Goal: Information Seeking & Learning: Learn about a topic

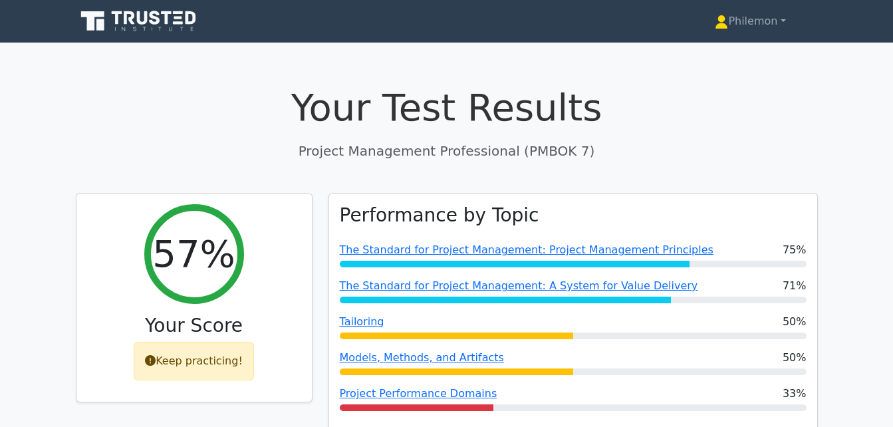
click at [125, 19] on icon at bounding box center [129, 17] width 11 height 13
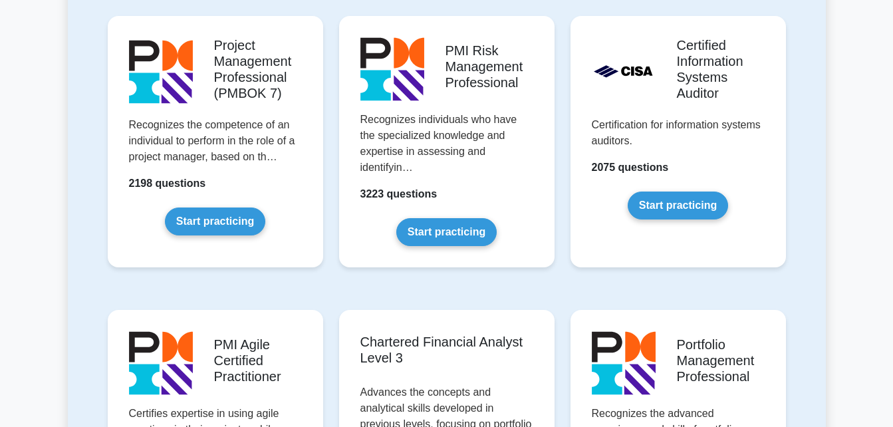
scroll to position [1122, 0]
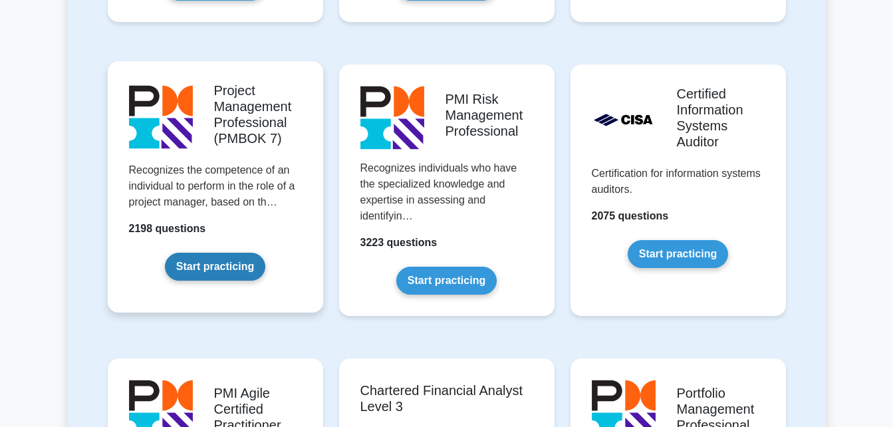
click at [221, 273] on link "Start practicing" at bounding box center [215, 267] width 100 height 28
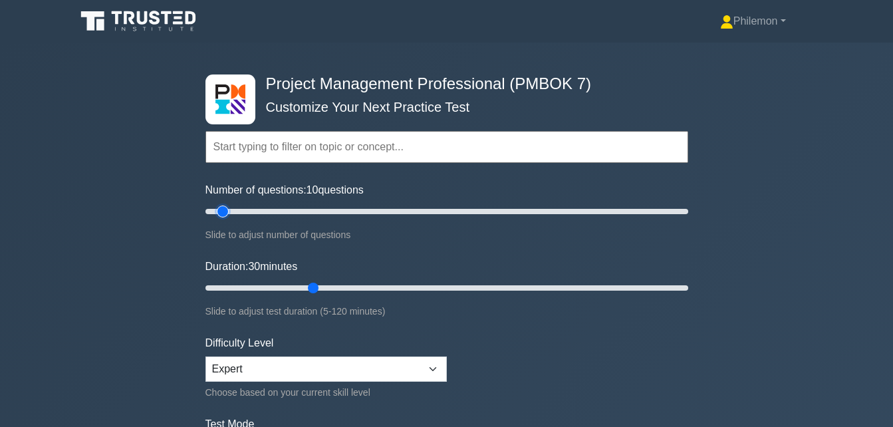
drag, startPoint x: 257, startPoint y: 208, endPoint x: 223, endPoint y: 211, distance: 34.0
type input "10"
click at [223, 211] on input "Number of questions: 10 questions" at bounding box center [447, 212] width 483 height 16
drag, startPoint x: 311, startPoint y: 287, endPoint x: 229, endPoint y: 290, distance: 81.8
type input "10"
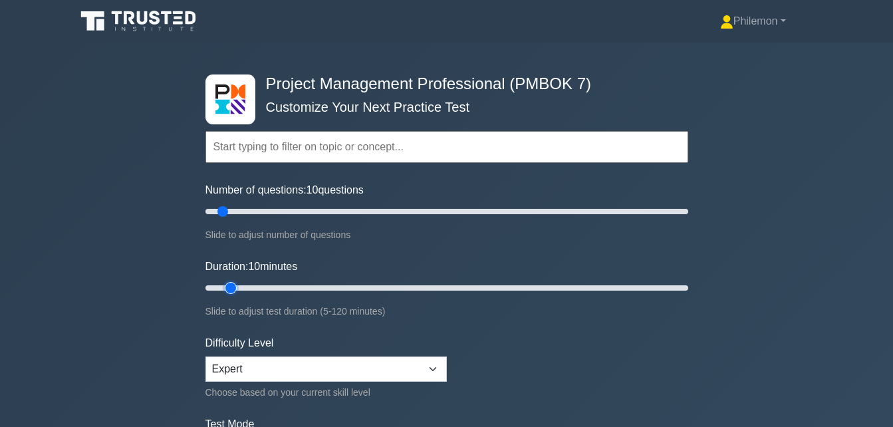
click at [229, 290] on input "Duration: 10 minutes" at bounding box center [447, 288] width 483 height 16
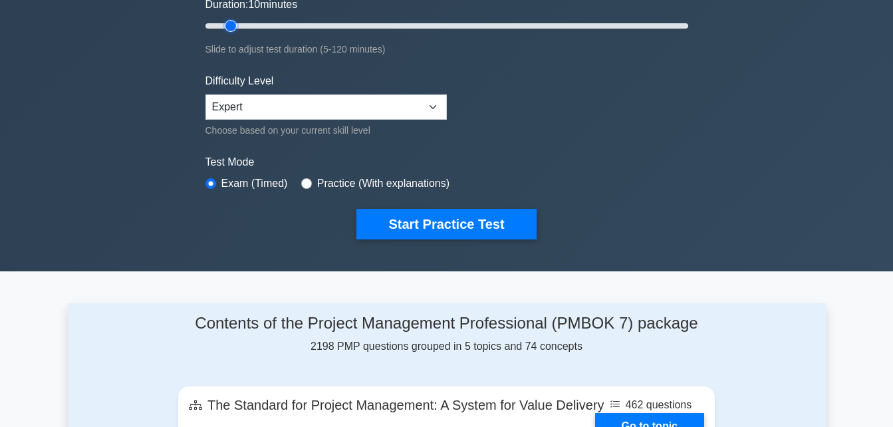
scroll to position [266, 0]
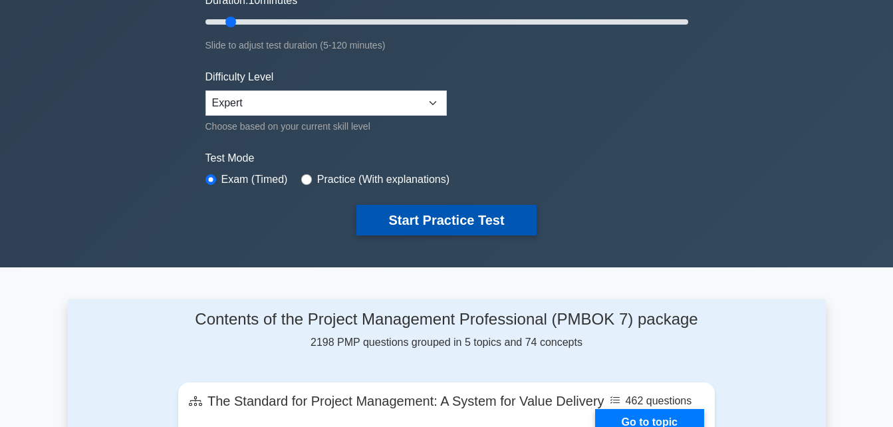
click at [410, 213] on button "Start Practice Test" at bounding box center [446, 220] width 180 height 31
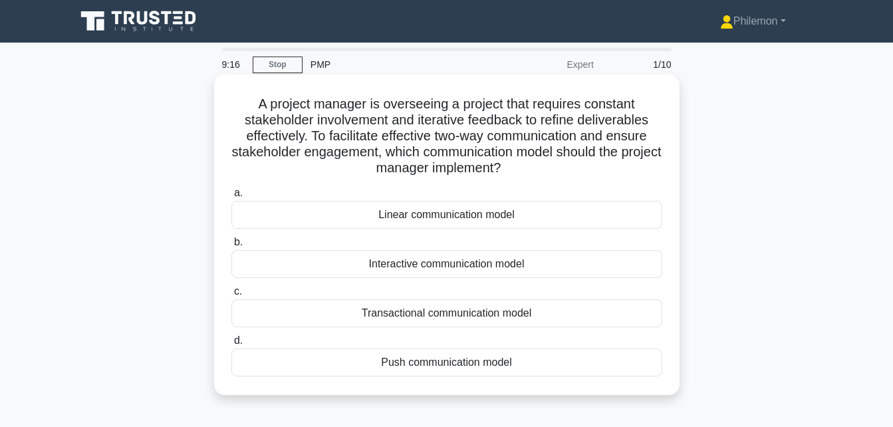
click at [418, 268] on div "Interactive communication model" at bounding box center [446, 264] width 431 height 28
click at [231, 247] on input "b. Interactive communication model" at bounding box center [231, 242] width 0 height 9
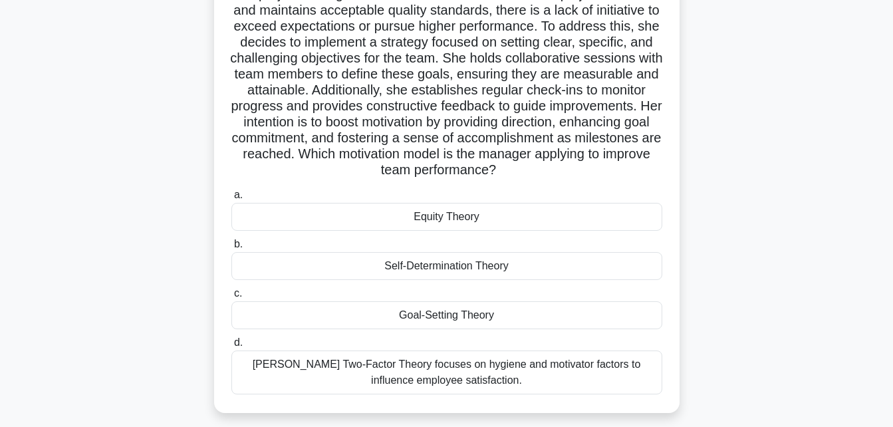
scroll to position [133, 0]
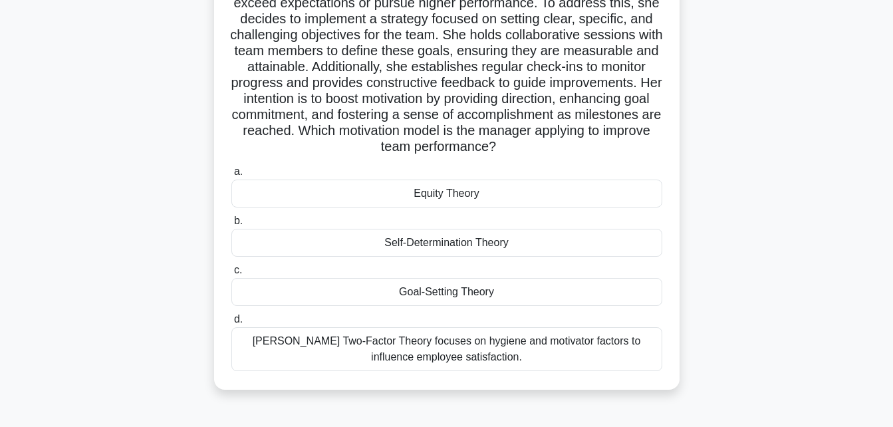
click at [419, 356] on div "[PERSON_NAME] Two-Factor Theory focuses on hygiene and motivator factors to inf…" at bounding box center [446, 349] width 431 height 44
click at [231, 324] on input "[PERSON_NAME] Two-Factor Theory focuses on hygiene and motivator factors to inf…" at bounding box center [231, 319] width 0 height 9
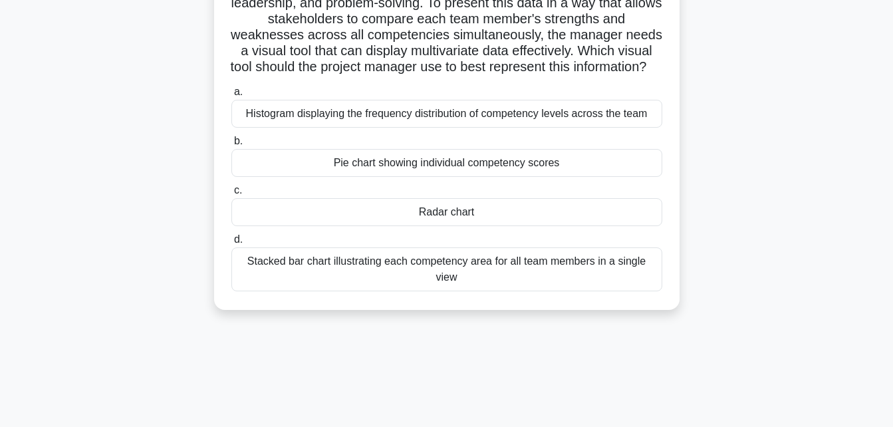
click at [375, 128] on div "Histogram displaying the frequency distribution of competency levels across the…" at bounding box center [446, 114] width 431 height 28
click at [231, 96] on input "a. Histogram displaying the frequency distribution of competency levels across …" at bounding box center [231, 92] width 0 height 9
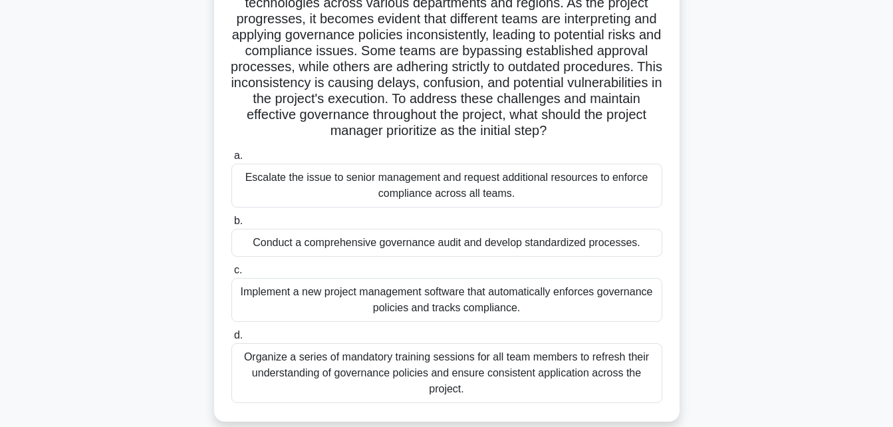
click at [408, 257] on div "Conduct a comprehensive governance audit and develop standardized processes." at bounding box center [446, 243] width 431 height 28
click at [231, 225] on input "b. Conduct a comprehensive governance audit and develop standardized processes." at bounding box center [231, 221] width 0 height 9
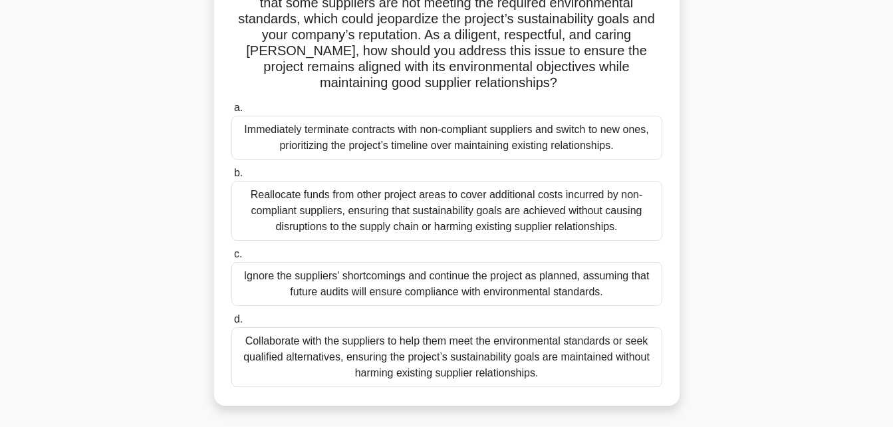
click at [343, 346] on div "Collaborate with the suppliers to help them meet the environmental standards or…" at bounding box center [446, 357] width 431 height 60
click at [231, 324] on input "d. Collaborate with the suppliers to help them meet the environmental standards…" at bounding box center [231, 319] width 0 height 9
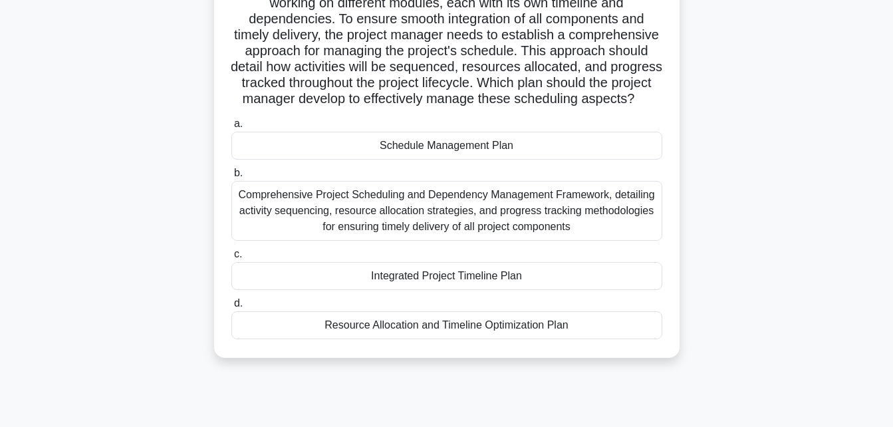
click at [491, 229] on div "Comprehensive Project Scheduling and Dependency Management Framework, detailing…" at bounding box center [446, 211] width 431 height 60
click at [231, 178] on input "b. Comprehensive Project Scheduling and Dependency Management Framework, detail…" at bounding box center [231, 173] width 0 height 9
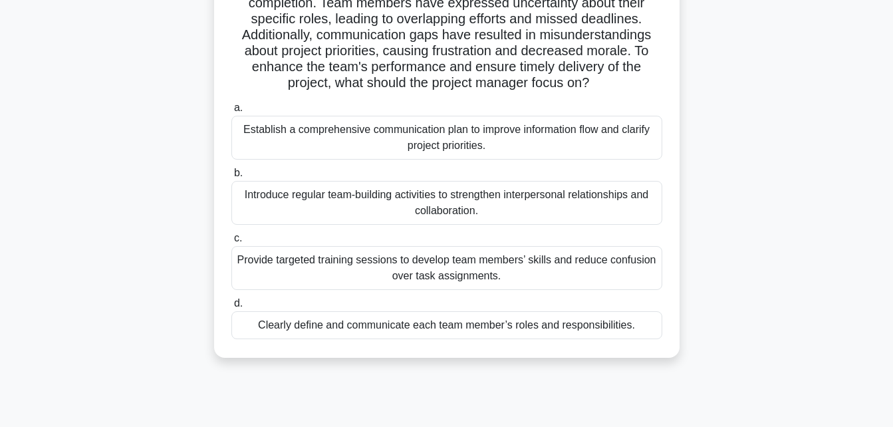
click at [412, 339] on div "Clearly define and communicate each team member’s roles and responsibilities." at bounding box center [446, 325] width 431 height 28
click at [231, 308] on input "d. Clearly define and communicate each team member’s roles and responsibilities." at bounding box center [231, 303] width 0 height 9
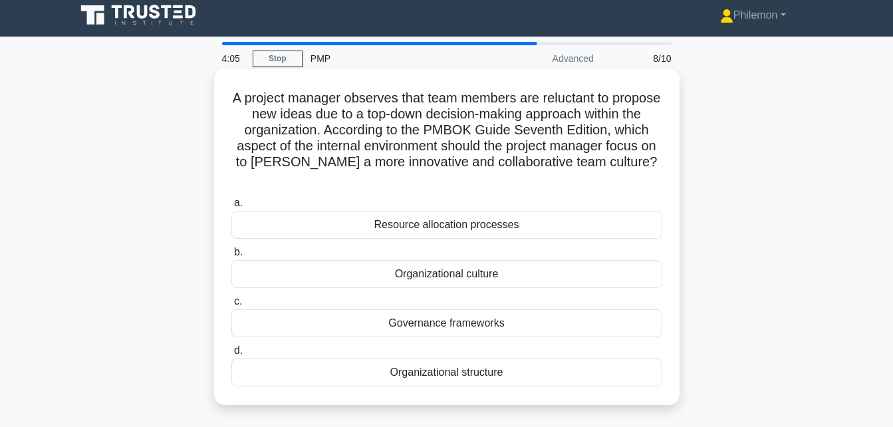
scroll to position [0, 0]
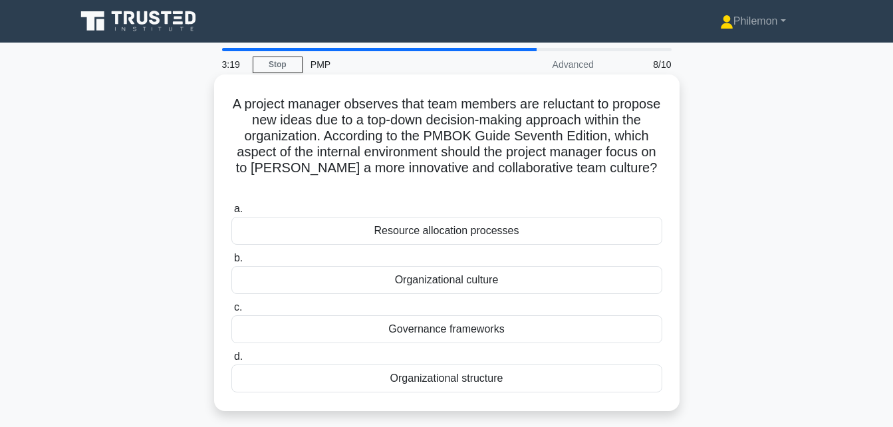
click at [442, 279] on div "Organizational culture" at bounding box center [446, 280] width 431 height 28
click at [231, 263] on input "b. Organizational culture" at bounding box center [231, 258] width 0 height 9
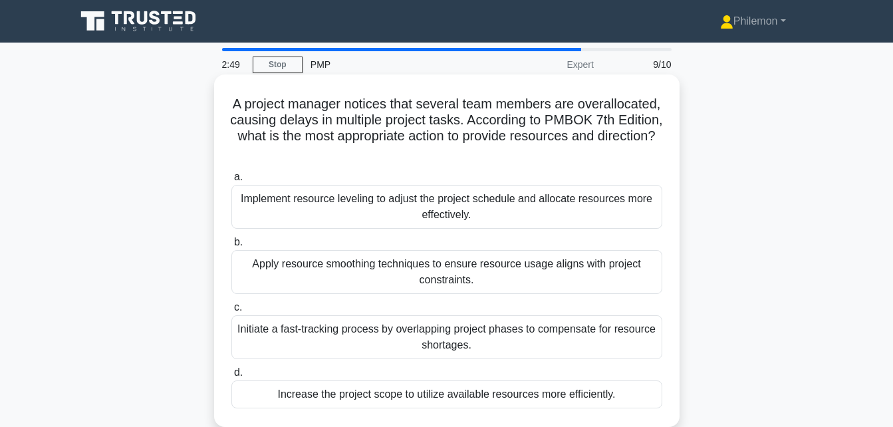
click at [368, 273] on div "Apply resource smoothing techniques to ensure resource usage aligns with projec…" at bounding box center [446, 272] width 431 height 44
click at [231, 247] on input "b. Apply resource smoothing techniques to ensure resource usage aligns with pro…" at bounding box center [231, 242] width 0 height 9
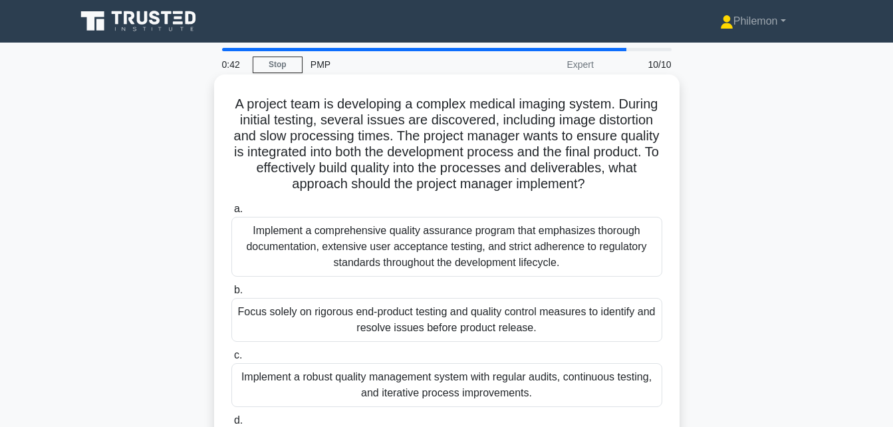
click at [489, 380] on div "Implement a robust quality management system with regular audits, continuous te…" at bounding box center [446, 385] width 431 height 44
click at [231, 360] on input "c. Implement a robust quality management system with regular audits, continuous…" at bounding box center [231, 355] width 0 height 9
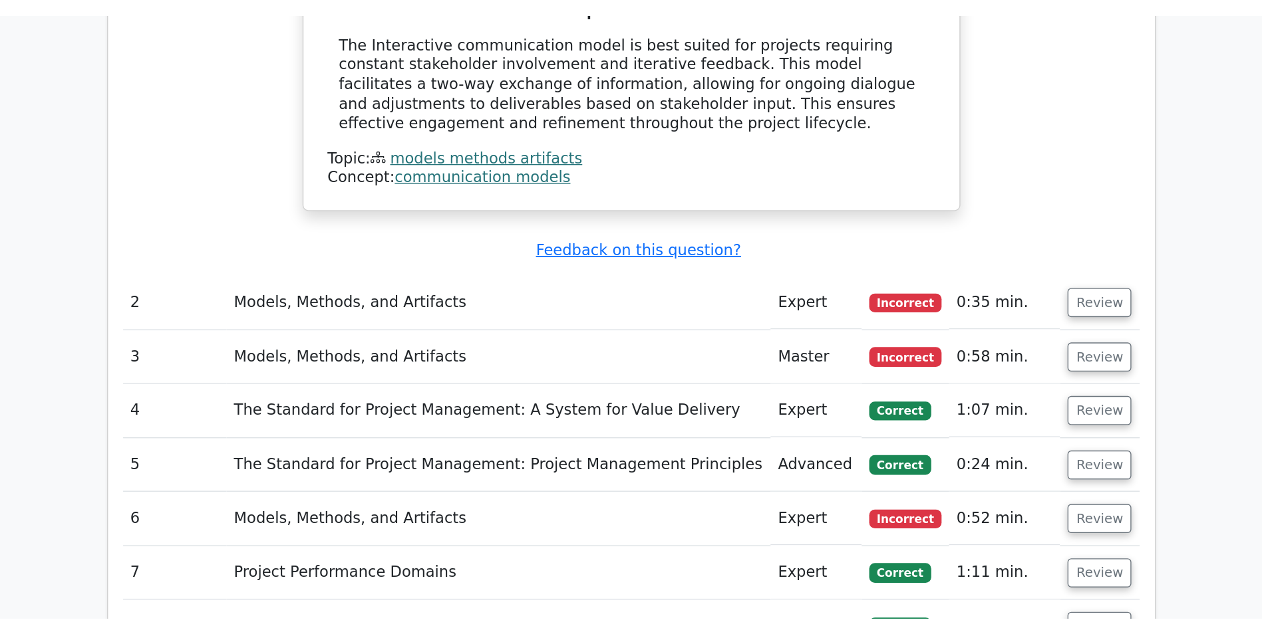
scroll to position [1172, 0]
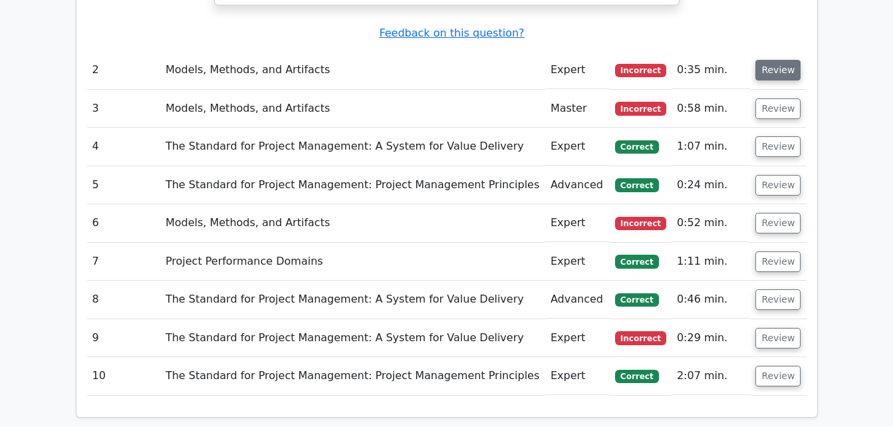
click at [777, 72] on button "Review" at bounding box center [777, 70] width 45 height 21
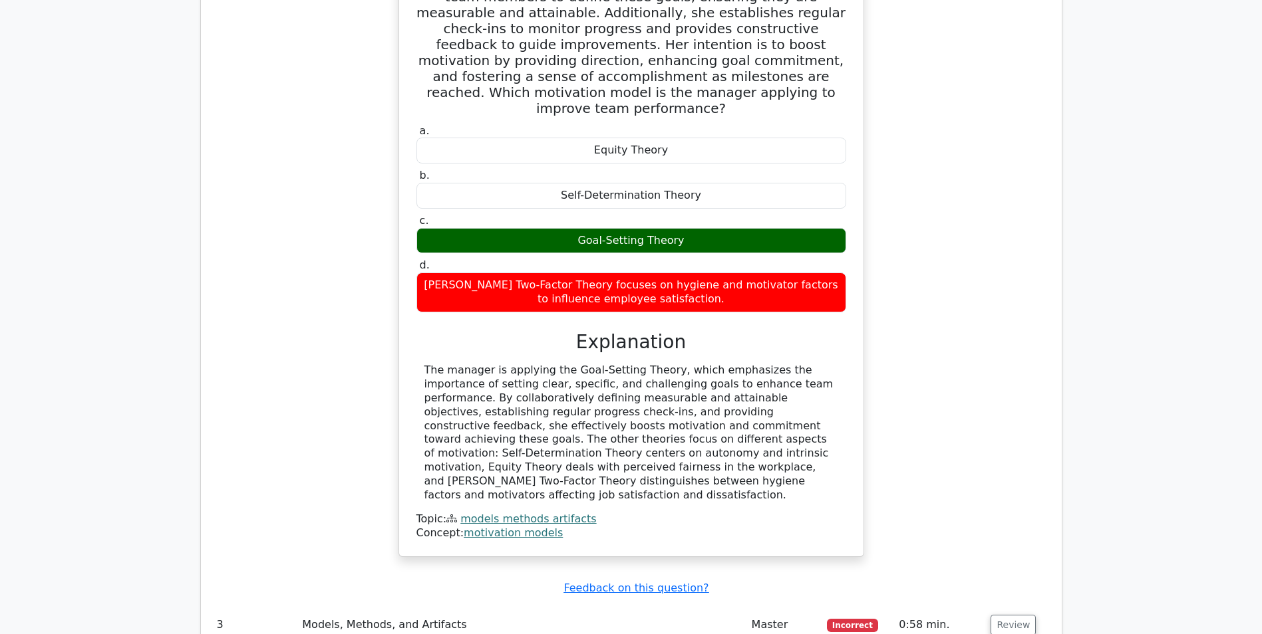
scroll to position [1439, 0]
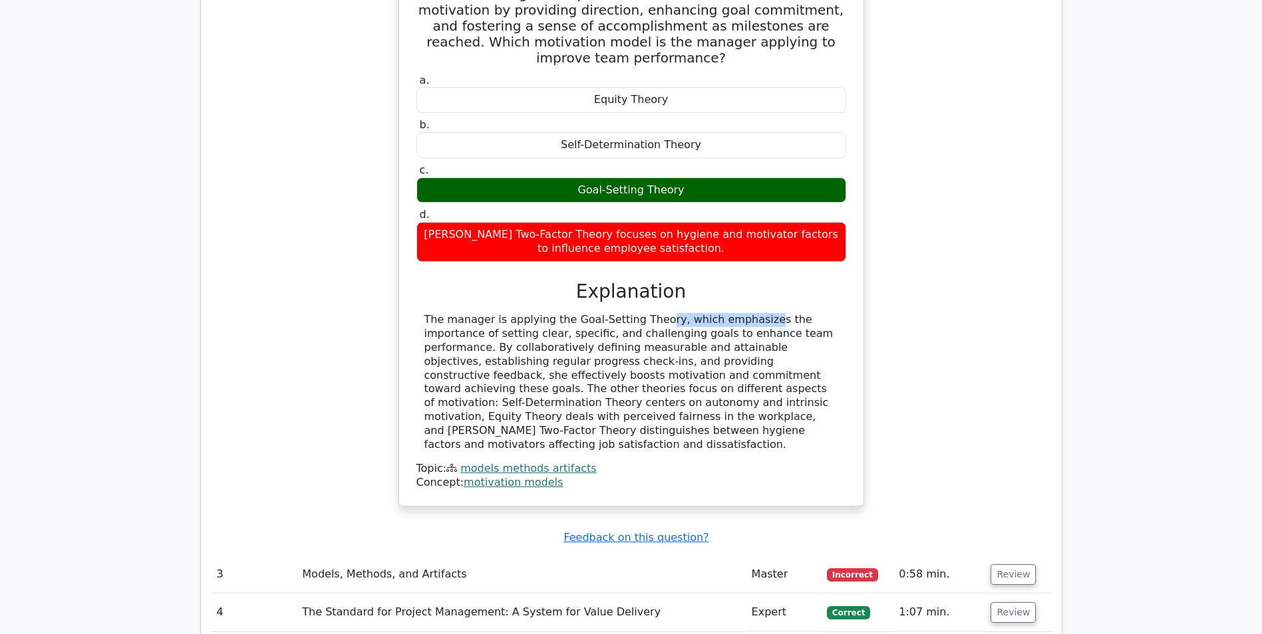
drag, startPoint x: 562, startPoint y: 306, endPoint x: 654, endPoint y: 297, distance: 92.2
click at [654, 313] on div "The manager is applying the Goal-Setting Theory, which emphasizes the importanc…" at bounding box center [631, 382] width 414 height 138
copy div "Goal-Setting Theory"
